Goal: Task Accomplishment & Management: Manage account settings

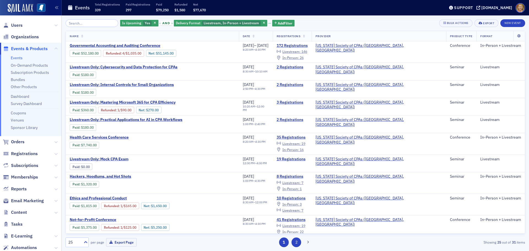
click at [295, 242] on button "2" at bounding box center [297, 243] width 10 height 10
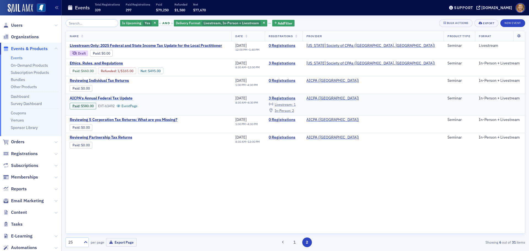
click at [120, 98] on span "AICPA's Annual Federal Tax Update" at bounding box center [116, 98] width 93 height 5
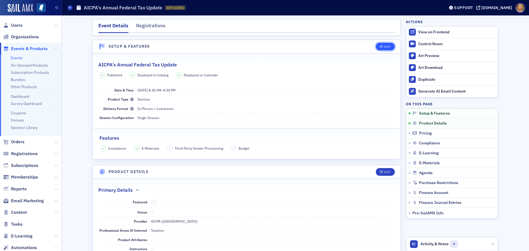
click at [384, 47] on div "Edit" at bounding box center [387, 46] width 7 height 3
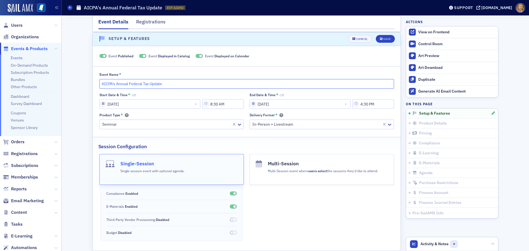
click at [176, 82] on input "AICPA's Annual Federal Tax Update" at bounding box center [246, 84] width 295 height 10
type input "AICPA's Annual Federal Tax Update (Date Change)"
click at [132, 102] on input "[DATE]" at bounding box center [149, 104] width 101 height 10
select select "11"
select select "2025"
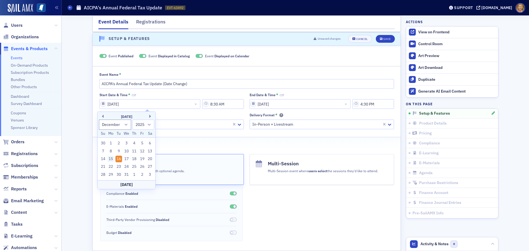
click at [110, 158] on div "15" at bounding box center [110, 159] width 7 height 7
type input "[DATE]"
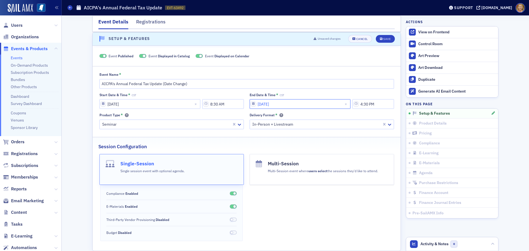
select select "11"
select select "2025"
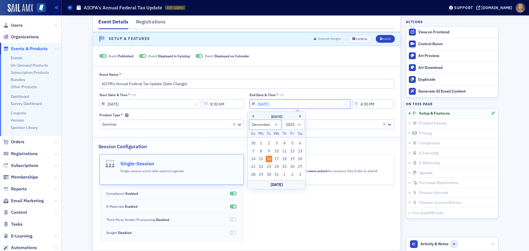
click at [263, 104] on input "[DATE]" at bounding box center [300, 104] width 101 height 10
click at [259, 158] on div "15" at bounding box center [261, 159] width 7 height 7
type input "[DATE]"
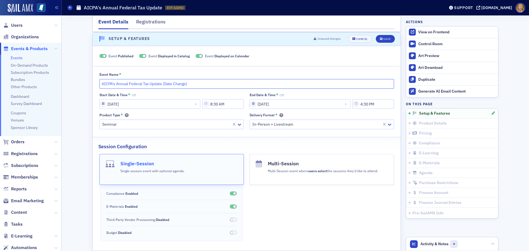
click at [185, 83] on input "AICPA's Annual Federal Tax Update (Date Change)" at bounding box center [246, 84] width 295 height 10
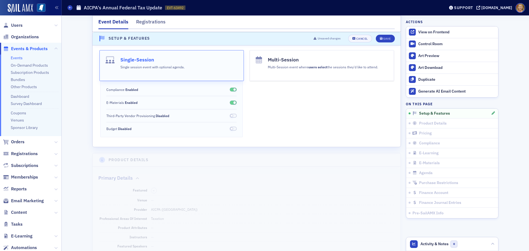
scroll to position [118, 0]
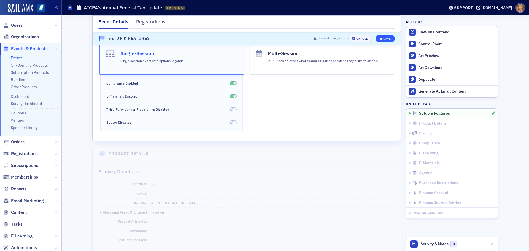
type input "AICPA's Annual Federal Tax Update (Date Change to [DATE])"
click at [387, 40] on div "Save" at bounding box center [386, 38] width 7 height 3
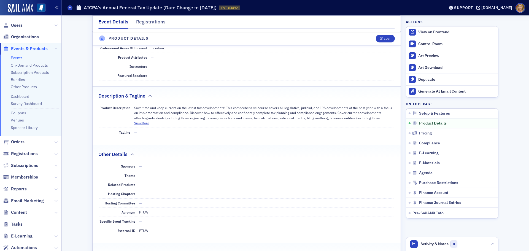
scroll to position [173, 0]
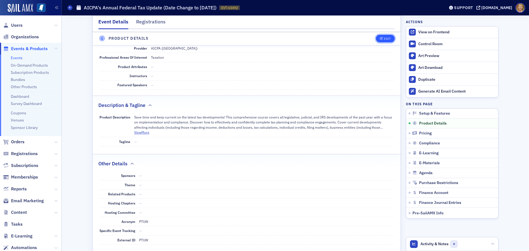
click at [380, 40] on icon "button" at bounding box center [381, 38] width 3 height 3
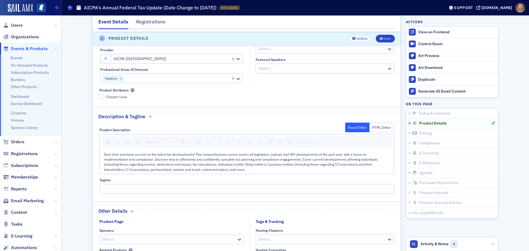
scroll to position [161, 0]
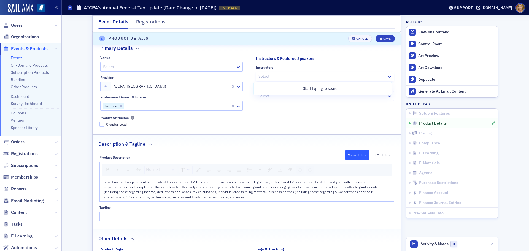
click at [269, 75] on div at bounding box center [322, 76] width 128 height 7
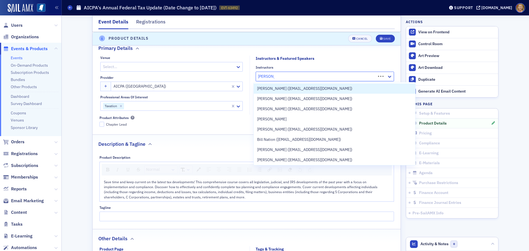
type input "[PERSON_NAME]"
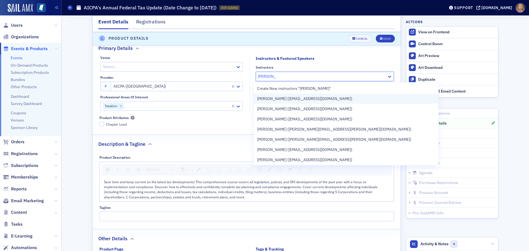
click at [271, 95] on div "[PERSON_NAME] ([EMAIL_ADDRESS][DOMAIN_NAME])" at bounding box center [346, 99] width 185 height 10
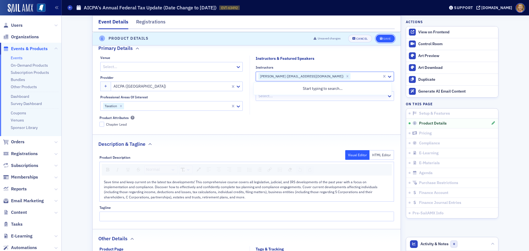
click at [386, 40] on div "Save" at bounding box center [386, 38] width 7 height 3
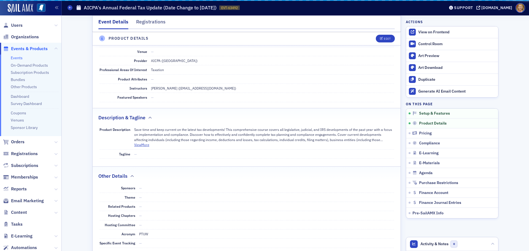
scroll to position [133, 0]
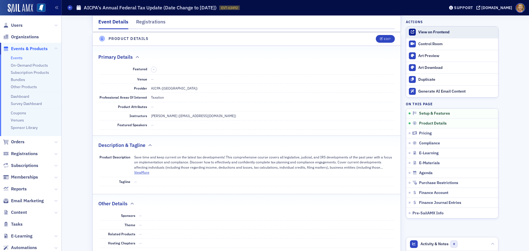
click at [420, 32] on div "View on Frontend" at bounding box center [456, 32] width 77 height 5
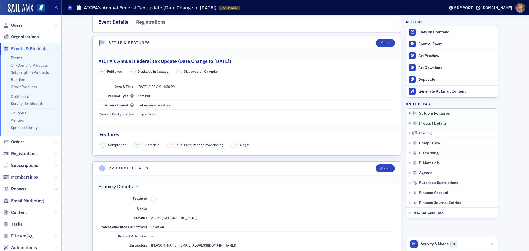
scroll to position [0, 0]
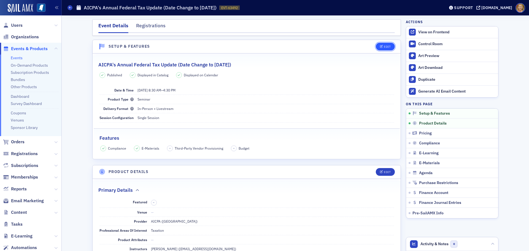
click at [385, 45] on div "Edit" at bounding box center [387, 46] width 7 height 3
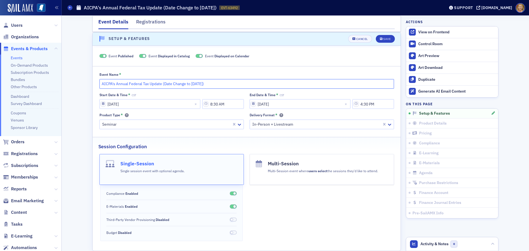
click at [185, 85] on input "AICPA's Annual Federal Tax Update (Date Change to [DATE])" at bounding box center [246, 84] width 295 height 10
type input "AICPA's Annual Federal Tax Update (Date Changed to [DATE])"
click at [378, 37] on button "Save" at bounding box center [385, 39] width 19 height 8
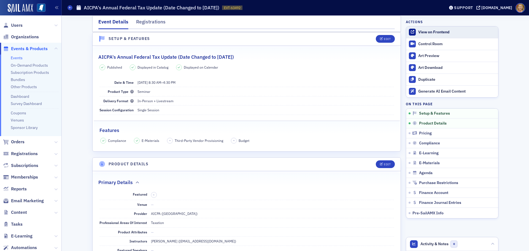
click at [422, 32] on div "View on Frontend" at bounding box center [456, 32] width 77 height 5
click at [142, 23] on div "Registrations" at bounding box center [150, 23] width 29 height 10
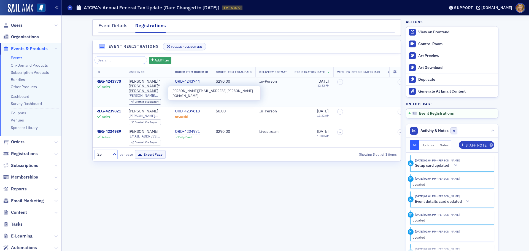
click at [165, 93] on span "[PERSON_NAME][EMAIL_ADDRESS][PERSON_NAME][DOMAIN_NAME]" at bounding box center [148, 95] width 39 height 4
drag, startPoint x: 167, startPoint y: 91, endPoint x: 128, endPoint y: 90, distance: 38.3
click at [128, 90] on td "[PERSON_NAME] "[PERSON_NAME]" Turner [EMAIL_ADDRESS][PERSON_NAME][DOMAIN_NAME] …" at bounding box center [148, 92] width 46 height 30
click at [135, 93] on span "[PERSON_NAME][EMAIL_ADDRESS][PERSON_NAME][DOMAIN_NAME]" at bounding box center [148, 95] width 39 height 4
drag, startPoint x: 129, startPoint y: 91, endPoint x: 171, endPoint y: 91, distance: 42.2
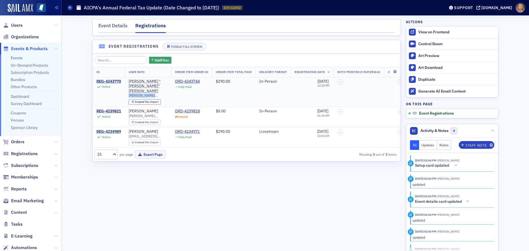
click at [171, 91] on td "[PERSON_NAME] "[PERSON_NAME]" Turner [EMAIL_ADDRESS][PERSON_NAME][DOMAIN_NAME] …" at bounding box center [148, 92] width 46 height 30
copy span "[PERSON_NAME].[PERSON_NAME]@nacoal."
click at [101, 25] on div "Event Details" at bounding box center [112, 27] width 29 height 10
